Goal: Information Seeking & Learning: Learn about a topic

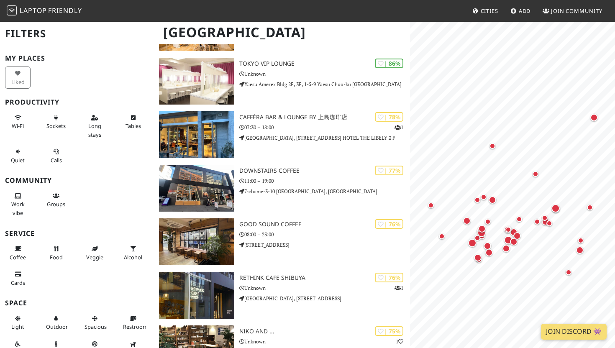
scroll to position [228, 0]
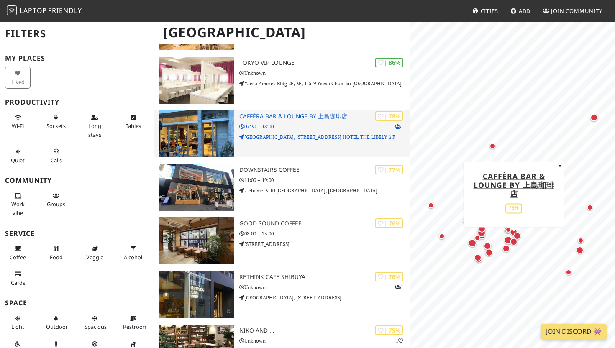
click at [216, 126] on img at bounding box center [196, 133] width 75 height 47
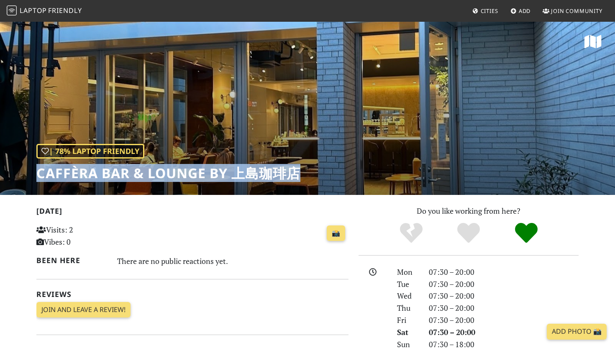
drag, startPoint x: 35, startPoint y: 177, endPoint x: 313, endPoint y: 180, distance: 278.3
click at [313, 180] on div "| 78% Laptop Friendly CAFFÈRA BAR & LOUNGE by 上島珈琲店" at bounding box center [307, 108] width 615 height 174
copy h1 "CAFFÈRA BAR & LOUNGE by [PERSON_NAME]珈琲店"
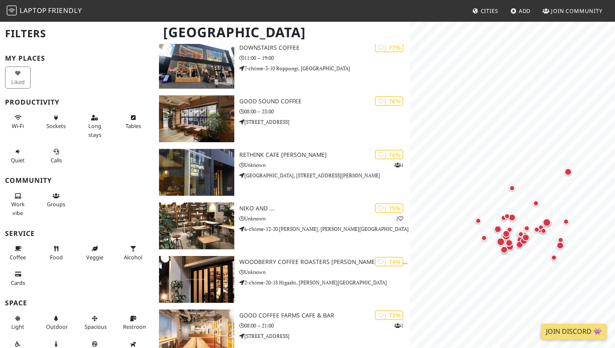
scroll to position [351, 0]
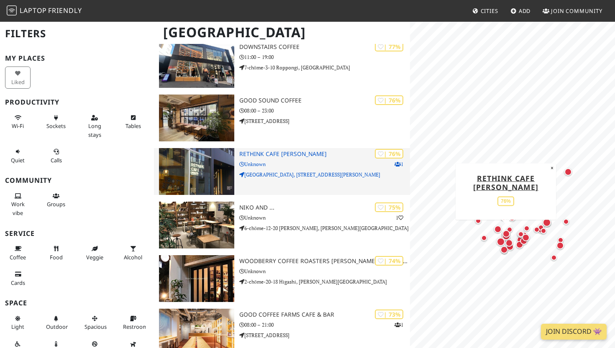
click at [277, 167] on p "Unknown" at bounding box center [324, 164] width 171 height 8
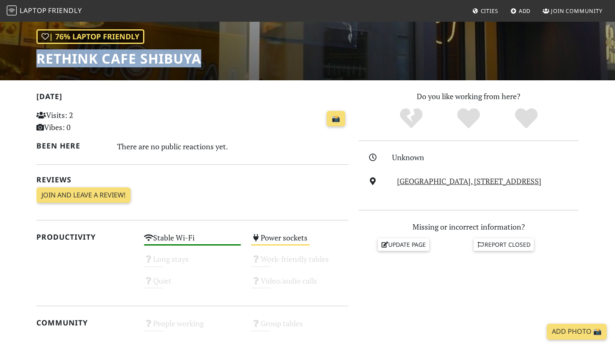
scroll to position [128, 0]
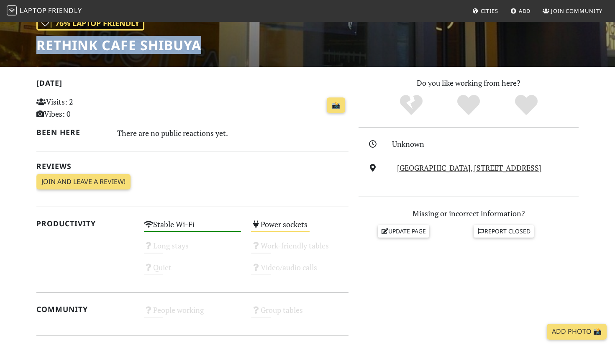
drag, startPoint x: 387, startPoint y: 161, endPoint x: 574, endPoint y: 180, distance: 187.9
click at [575, 180] on div "Unknown Japan, 〒150-0001 Tokyo, Shibuya City, Jingumae, 6 Chome−16−13 Naias神宮前 …" at bounding box center [469, 162] width 220 height 48
copy div "Japan, 〒150-0001 Tokyo, Shibuya City, Jingumae, 6 Chome−16−13 Naias神宮前 1・2F, 15…"
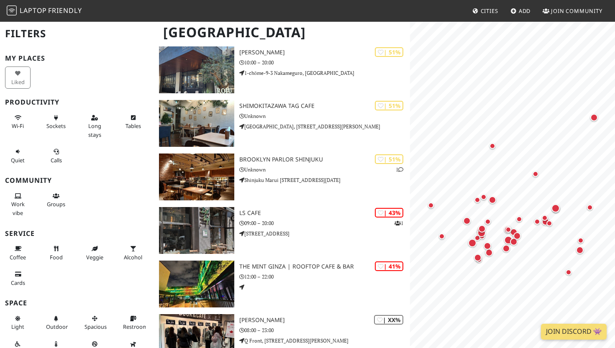
scroll to position [1491, 0]
